Goal: Task Accomplishment & Management: Use online tool/utility

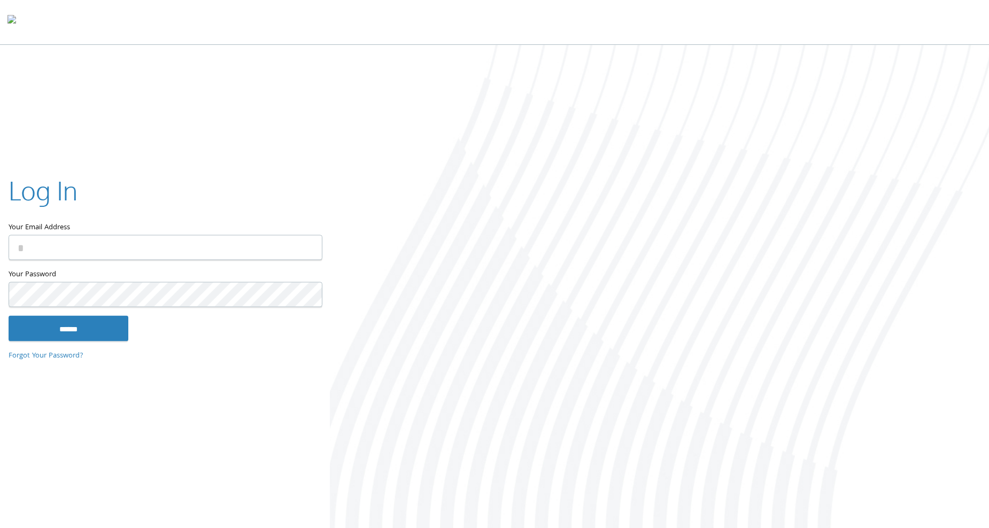
click at [169, 244] on input "Your Email Address" at bounding box center [166, 247] width 314 height 25
type input "**********"
click at [9, 316] on input "******" at bounding box center [69, 329] width 120 height 26
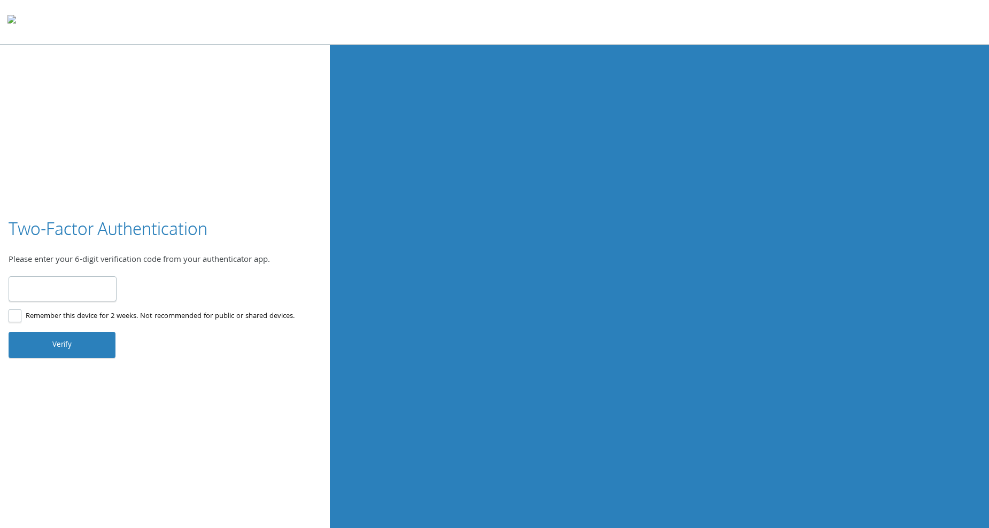
type input "******"
